Goal: Task Accomplishment & Management: Manage account settings

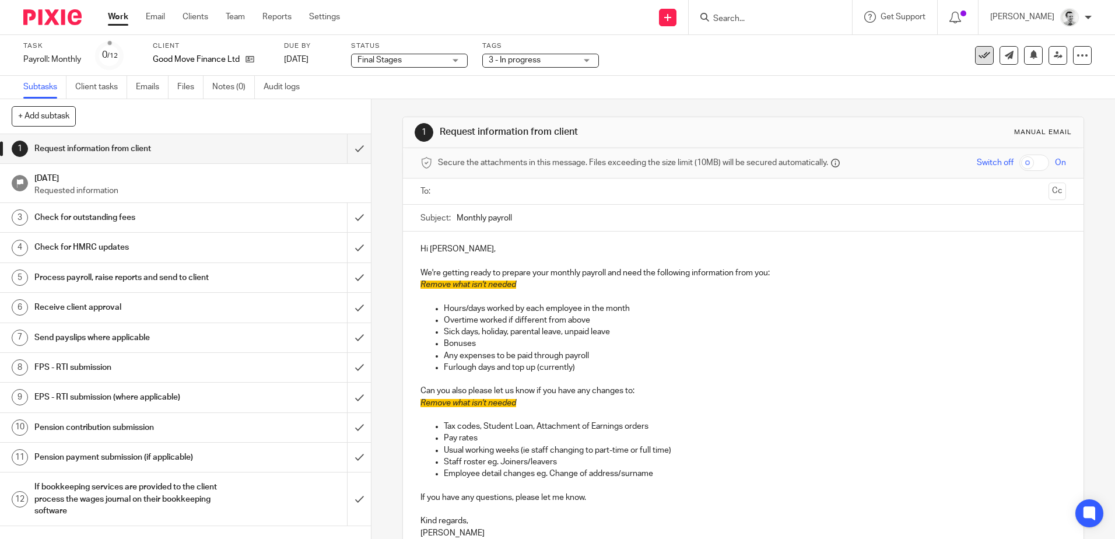
click at [978, 58] on icon at bounding box center [984, 56] width 12 height 12
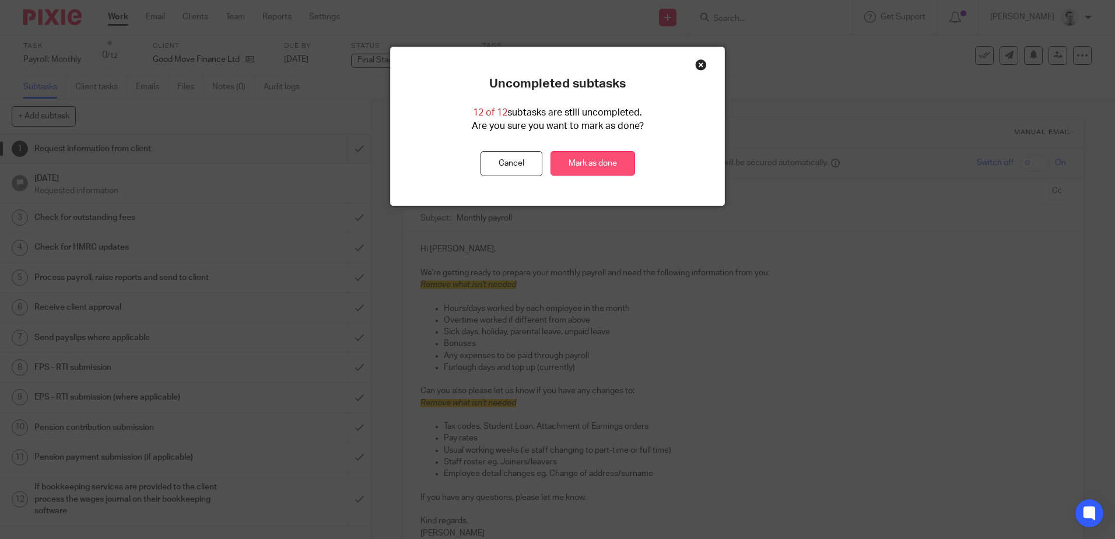
click at [585, 162] on link "Mark as done" at bounding box center [592, 163] width 85 height 25
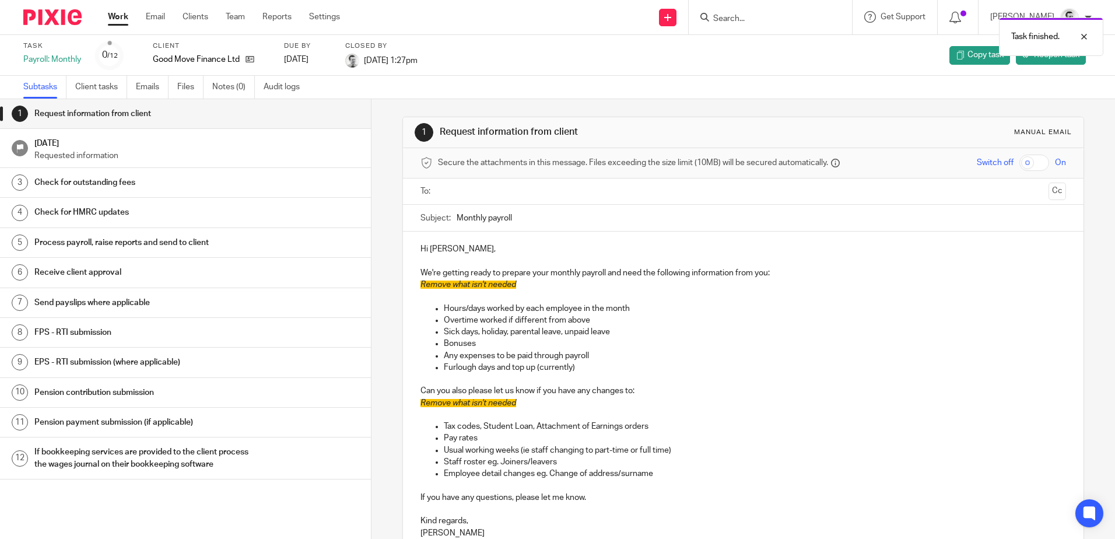
click at [112, 16] on link "Work" at bounding box center [118, 17] width 20 height 12
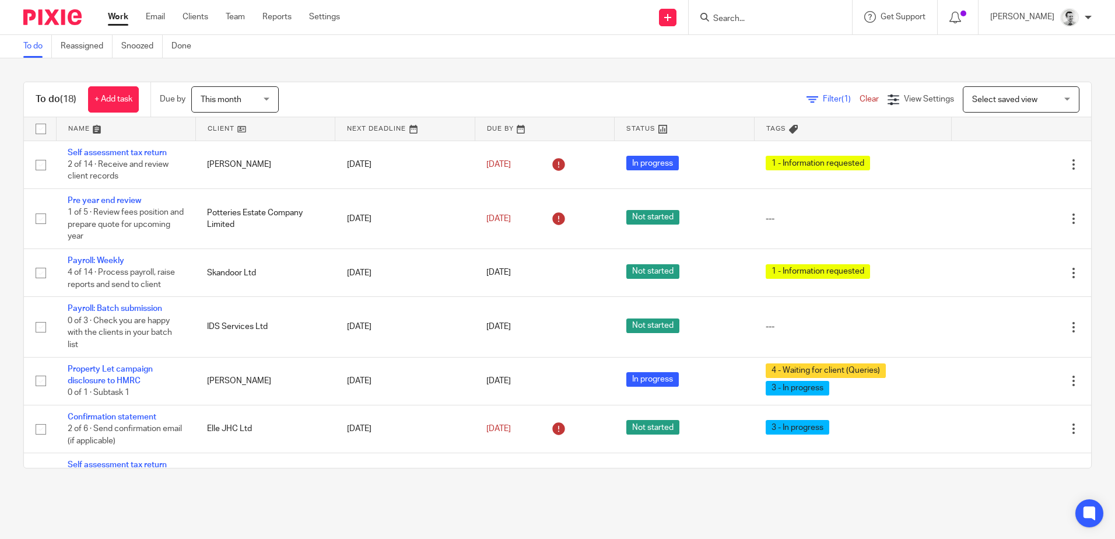
click at [744, 25] on div at bounding box center [769, 17] width 163 height 34
click at [735, 20] on input "Search" at bounding box center [764, 19] width 105 height 10
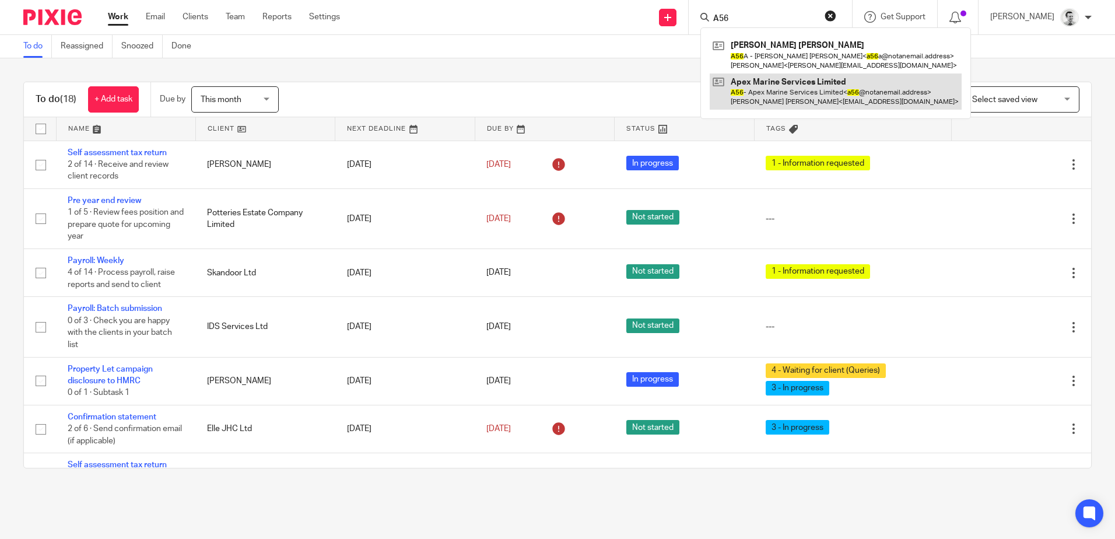
type input "A56"
click at [753, 92] on link at bounding box center [835, 91] width 252 height 36
